Goal: Communication & Community: Ask a question

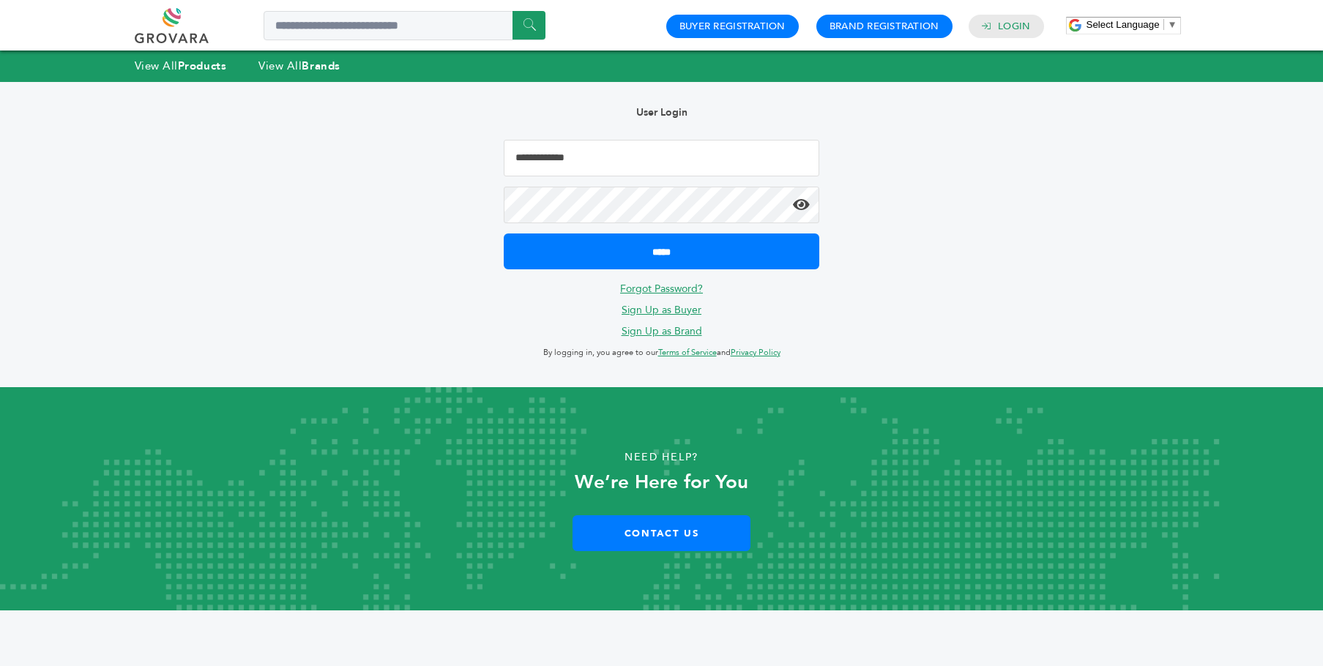
type input "**********"
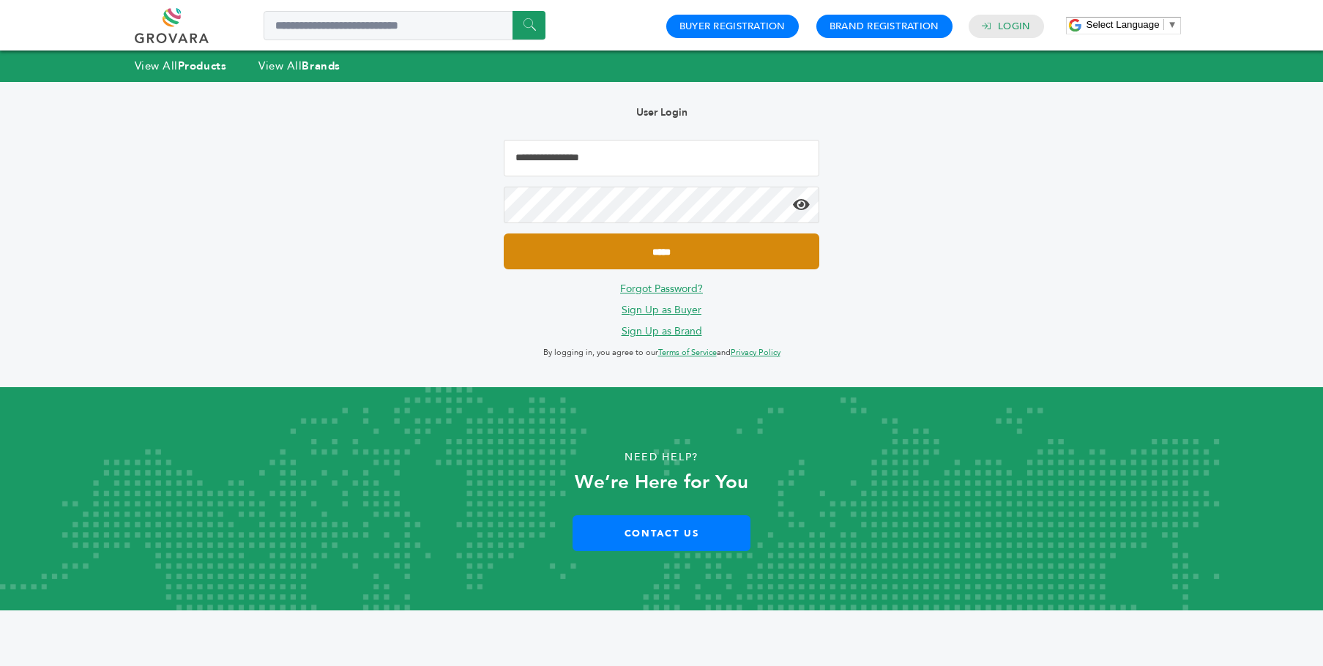
click at [692, 254] on input "*****" at bounding box center [662, 251] width 316 height 36
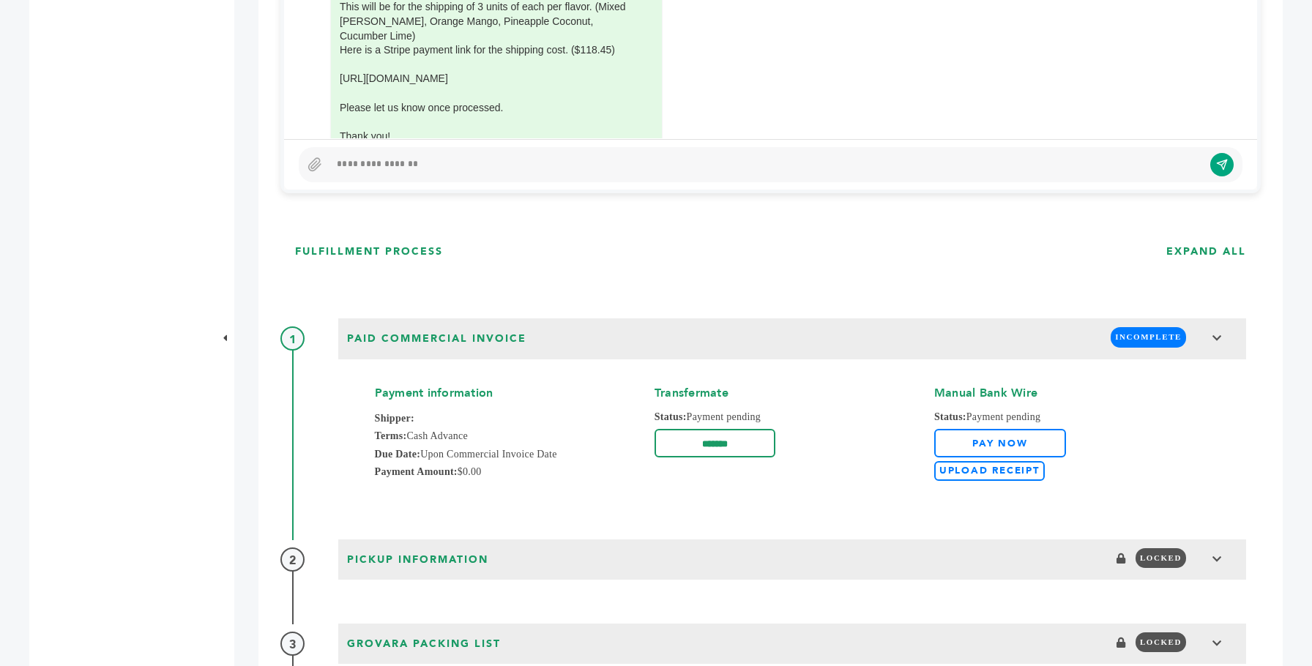
scroll to position [945, 0]
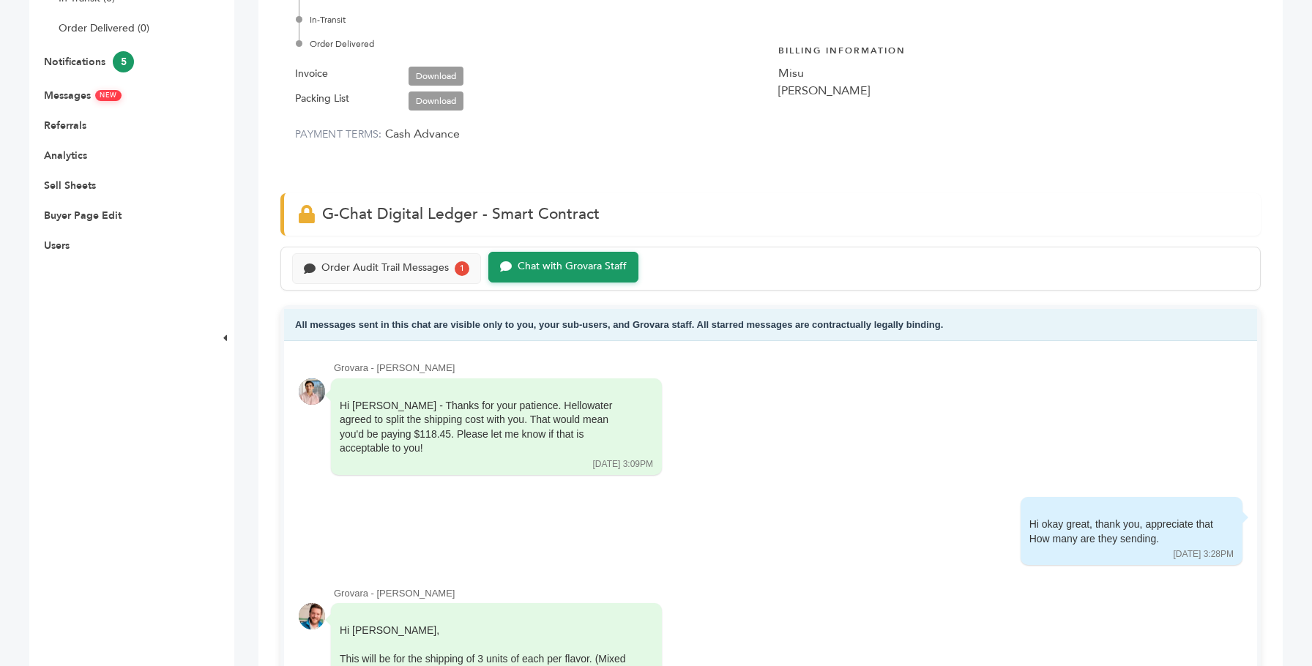
scroll to position [692, 0]
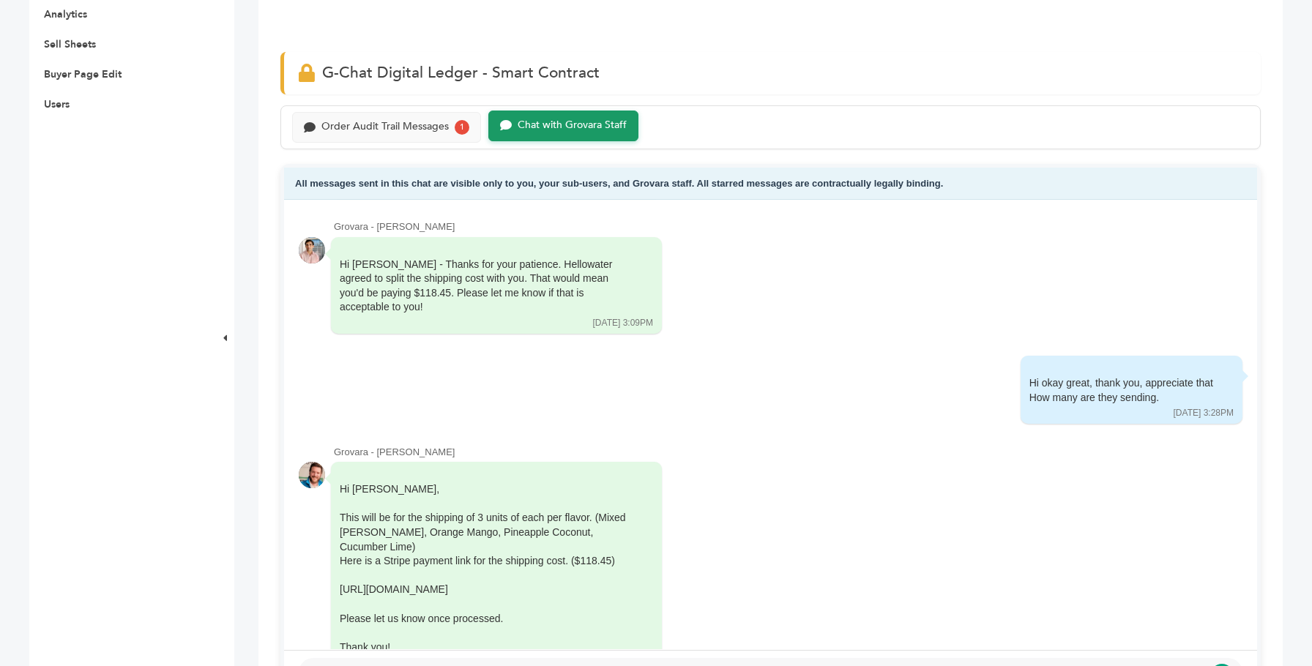
scroll to position [671, 0]
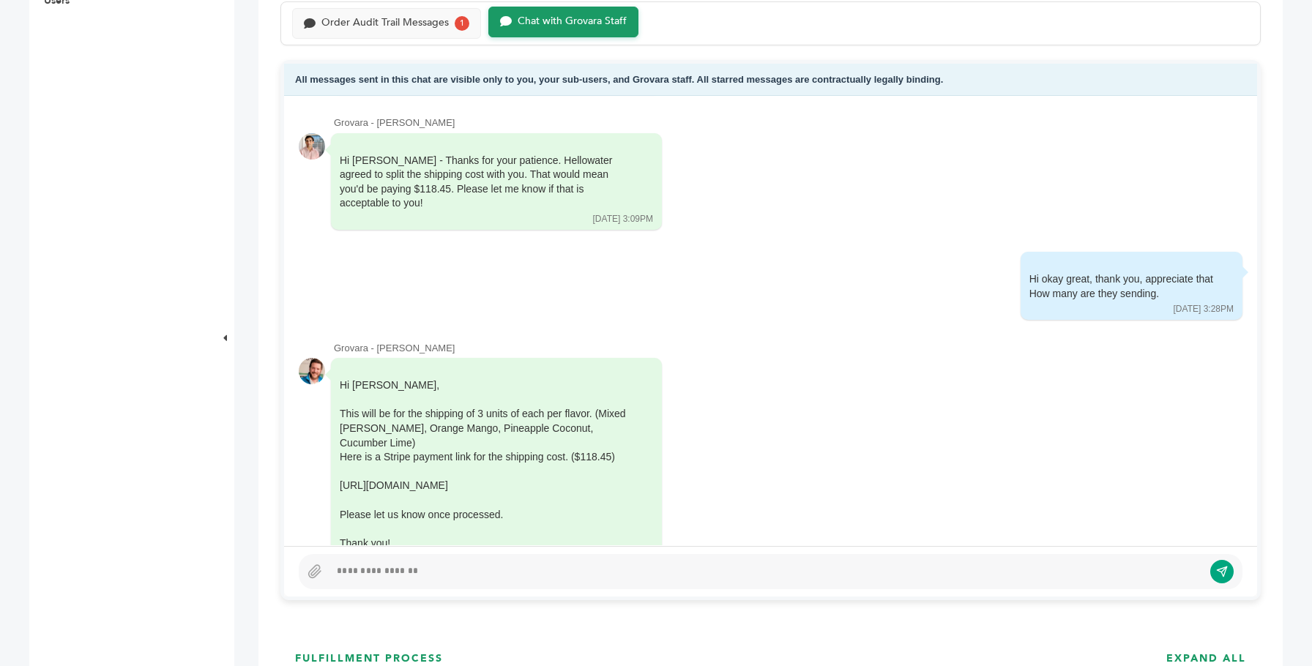
click at [404, 564] on div at bounding box center [765, 572] width 873 height 18
click at [1209, 567] on icon "submit" at bounding box center [1211, 571] width 12 height 12
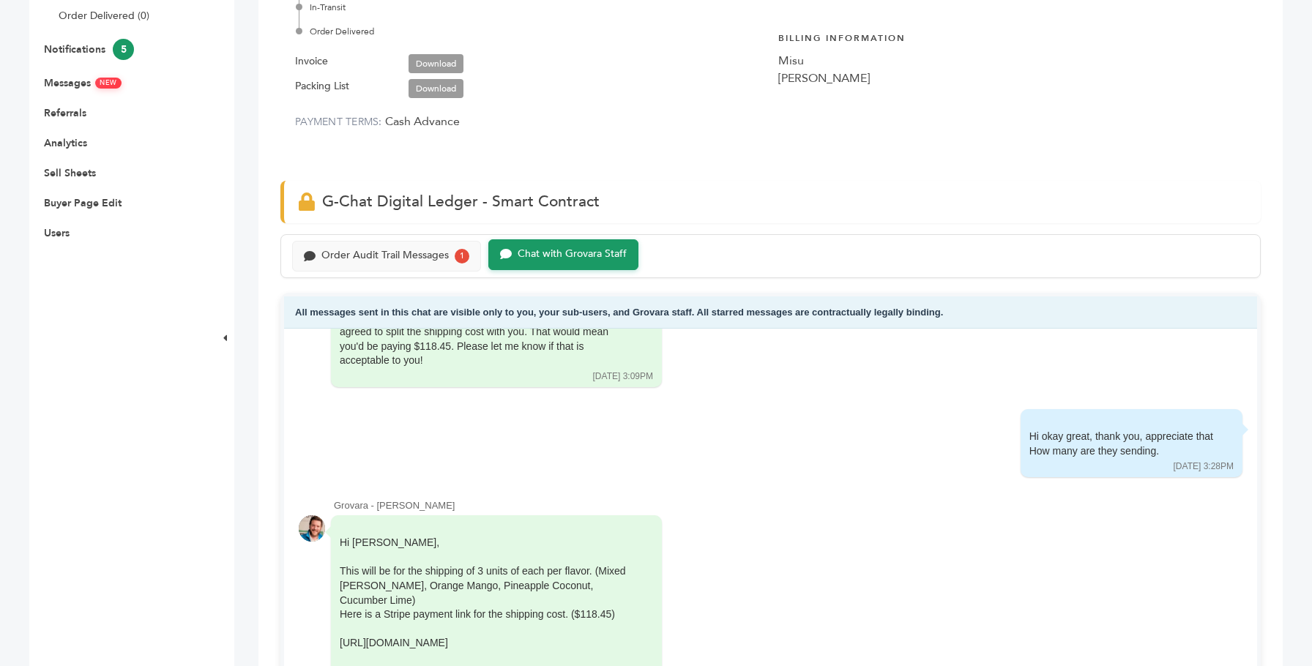
scroll to position [871, 0]
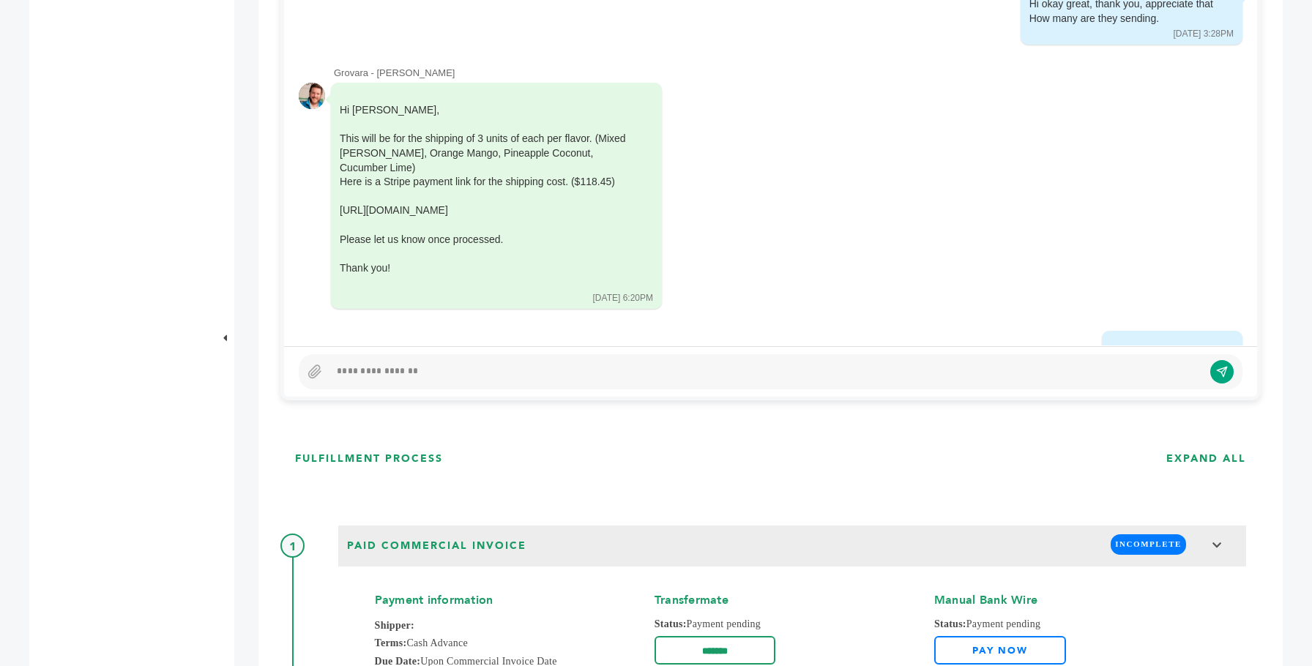
click at [405, 376] on div at bounding box center [765, 372] width 873 height 18
click at [1214, 367] on icon "submit" at bounding box center [1211, 371] width 12 height 12
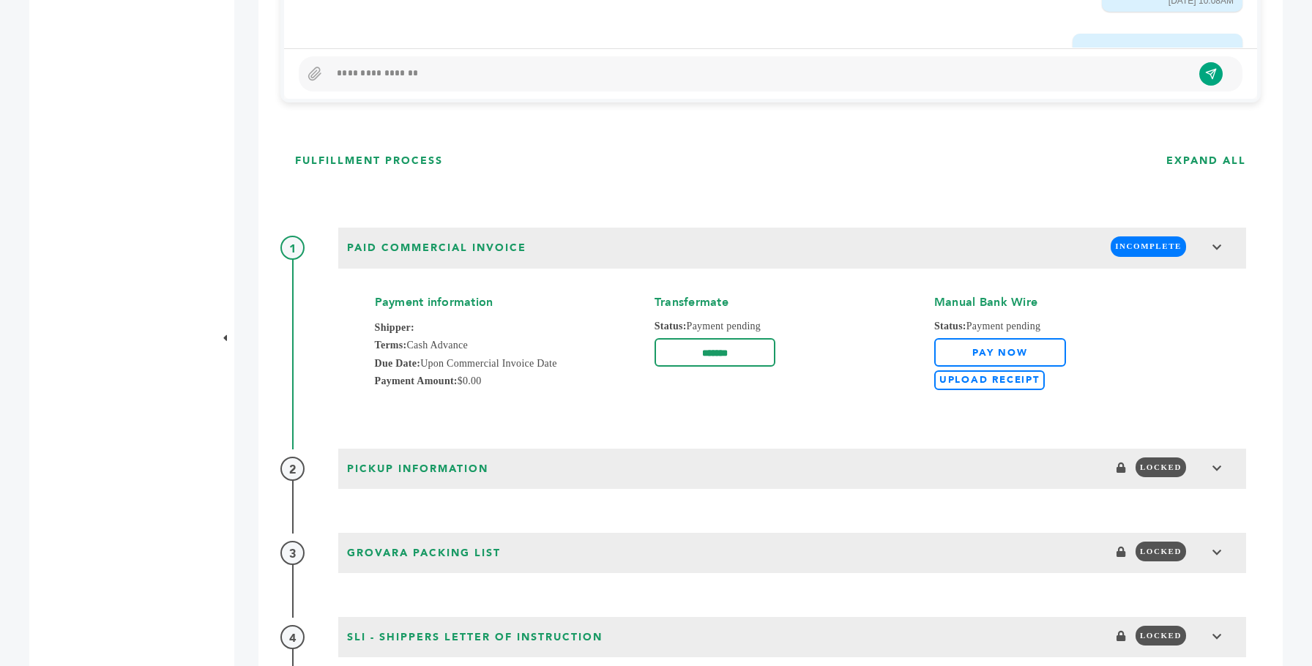
scroll to position [928, 0]
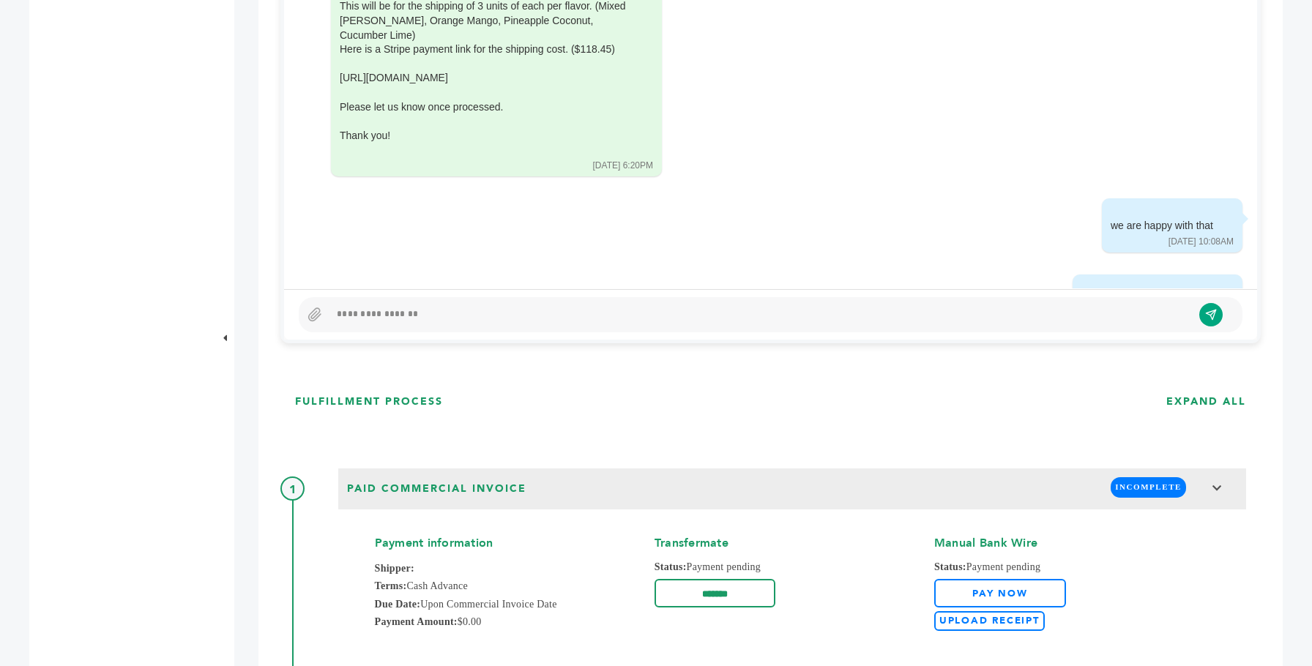
drag, startPoint x: 430, startPoint y: 321, endPoint x: 417, endPoint y: 313, distance: 15.8
click at [430, 321] on div at bounding box center [770, 314] width 943 height 35
click at [1209, 311] on icon "submit" at bounding box center [1211, 314] width 12 height 12
